Goal: Check status: Check status

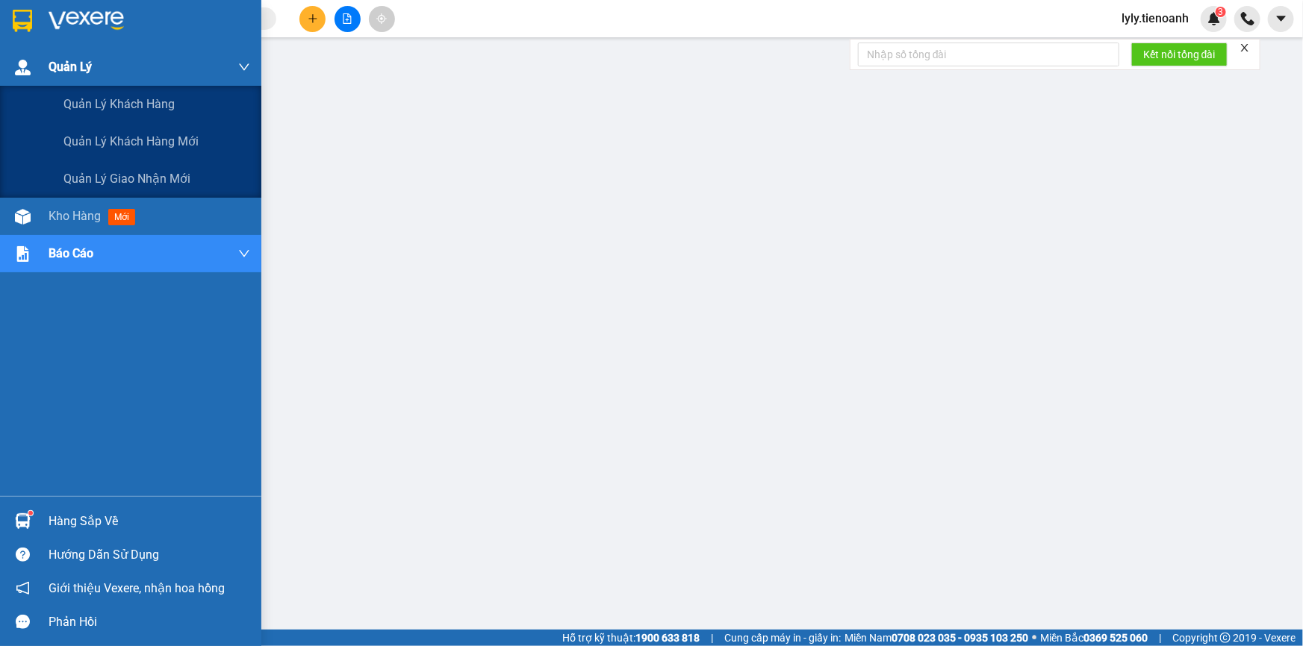
click at [52, 71] on span "Quản Lý" at bounding box center [70, 66] width 43 height 19
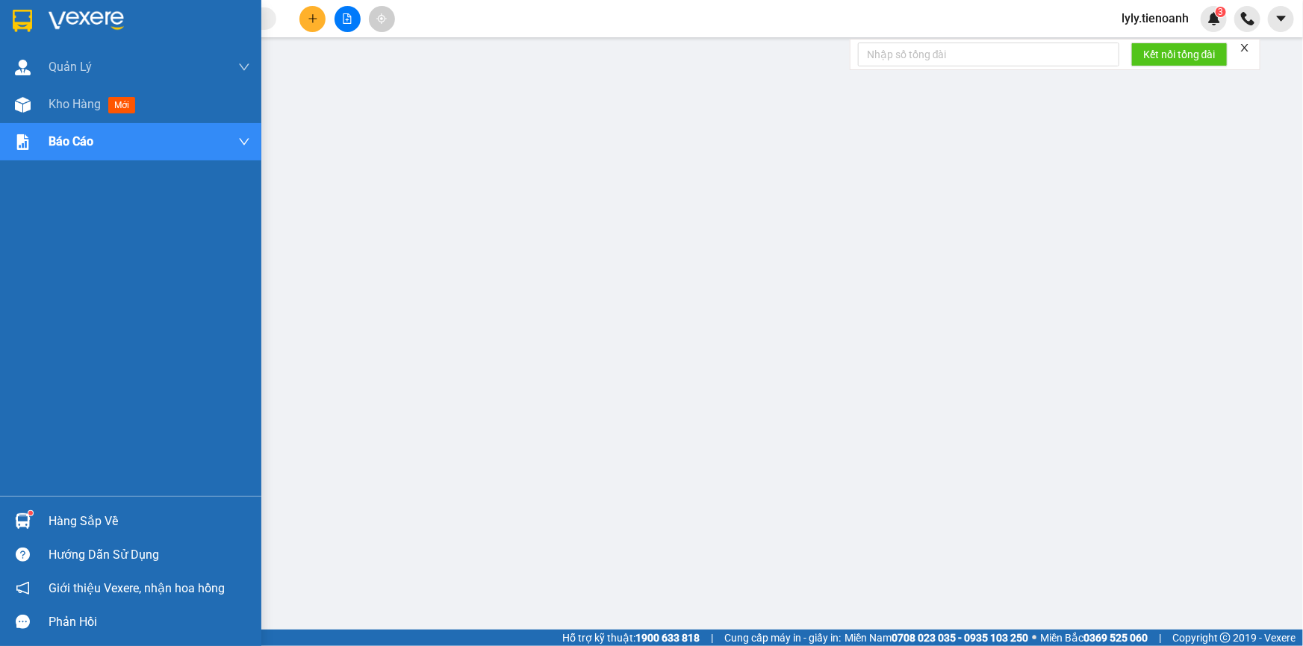
click at [142, 15] on div at bounding box center [150, 21] width 202 height 22
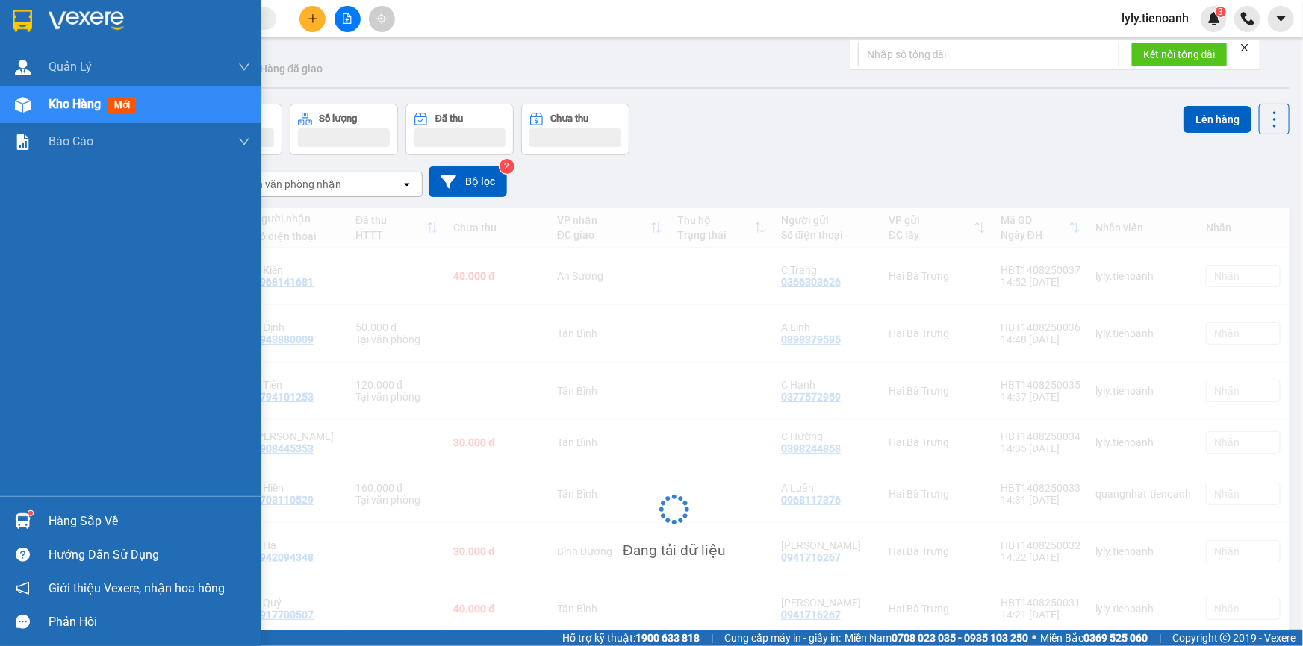
click at [84, 22] on img at bounding box center [86, 21] width 75 height 22
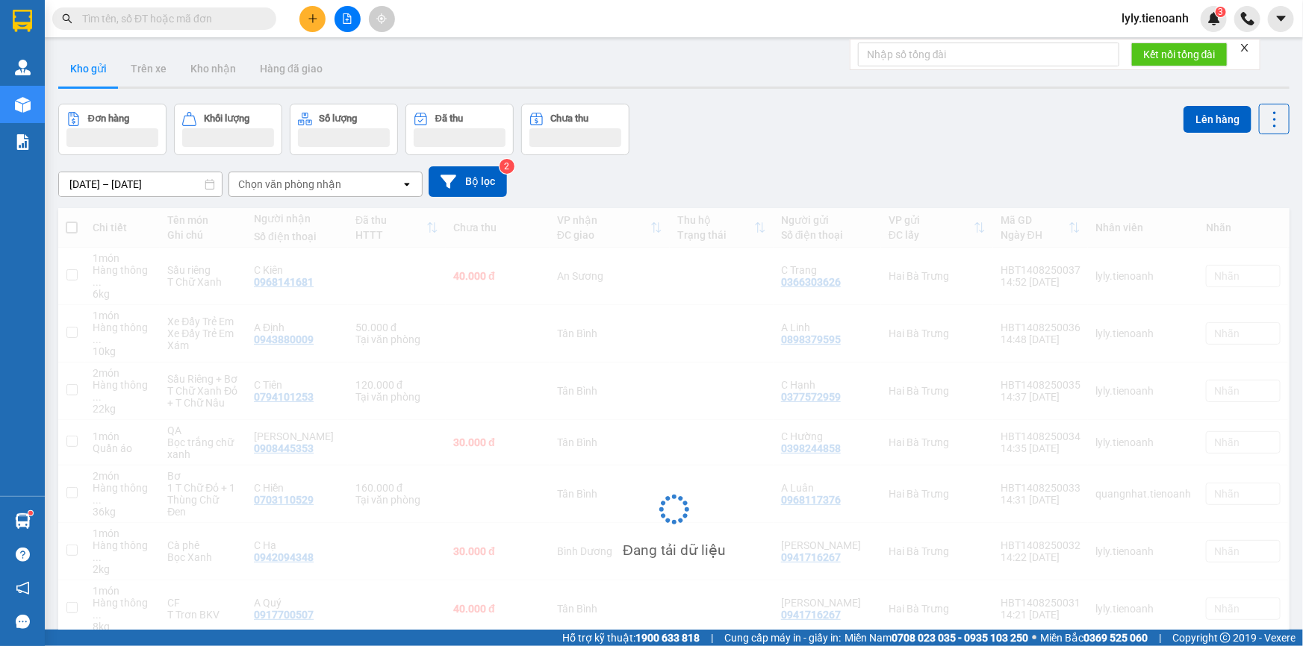
click at [269, 19] on span at bounding box center [265, 18] width 9 height 16
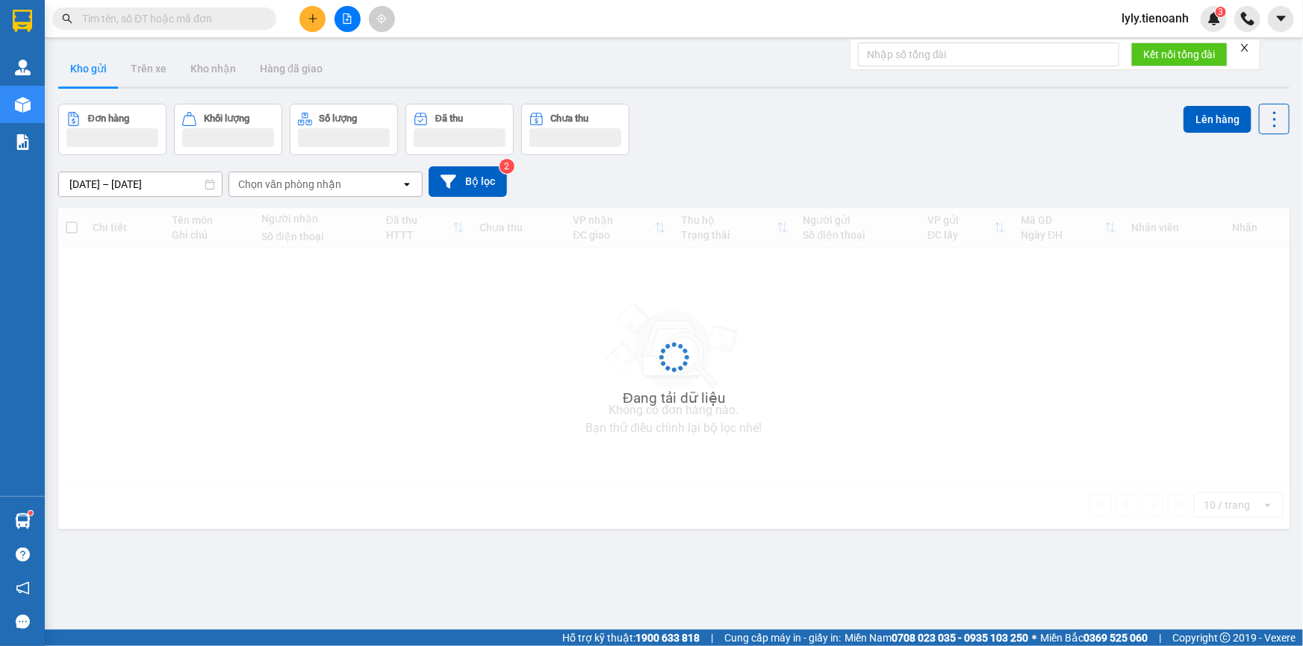
click at [234, 19] on input "text" at bounding box center [170, 18] width 176 height 16
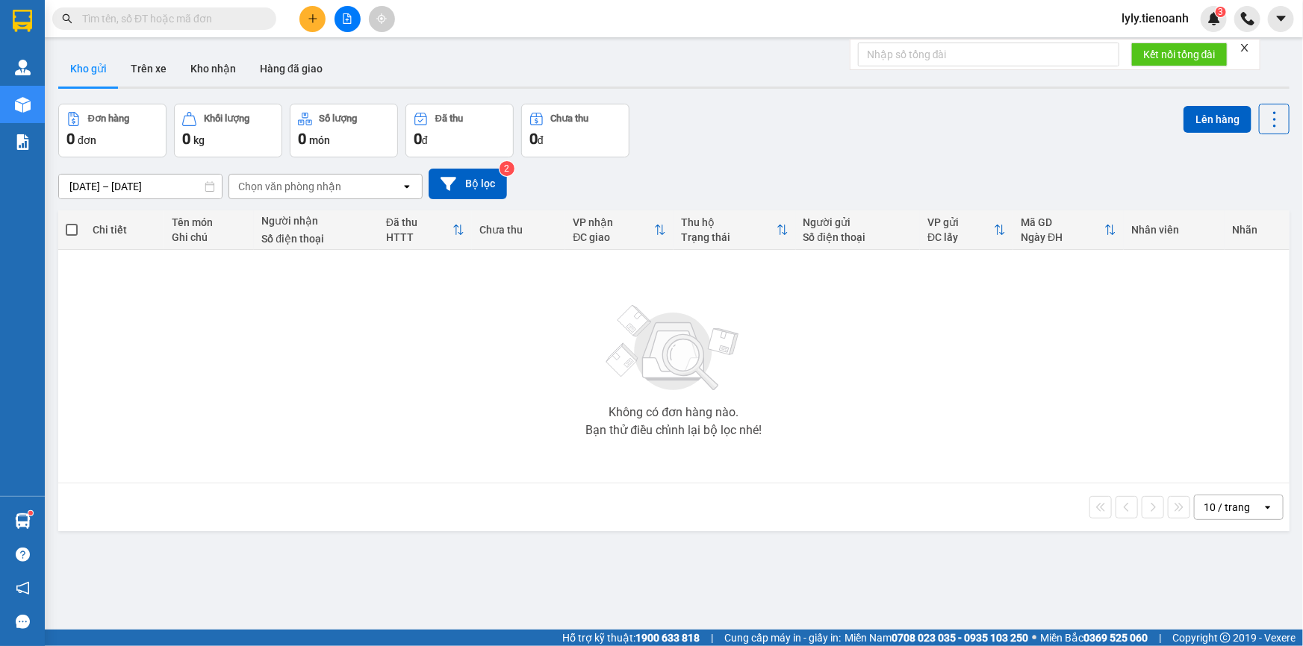
paste input "0398202028"
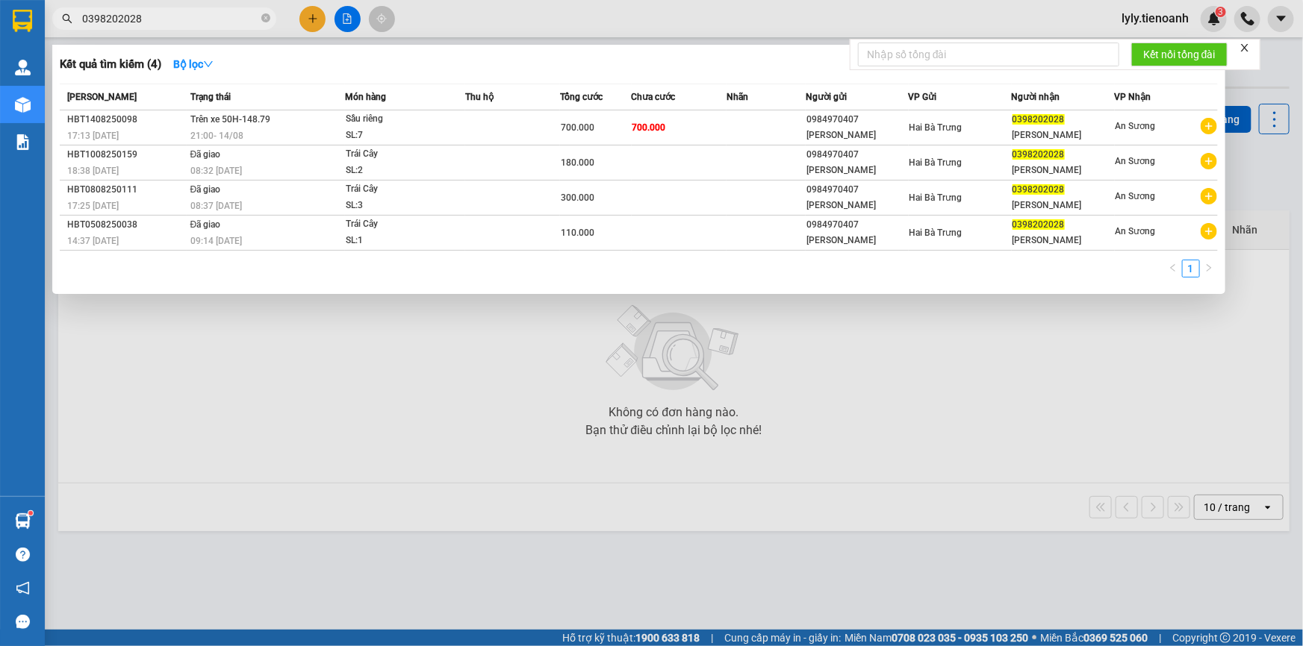
type input "0398202028"
